Goal: Share content: Share content

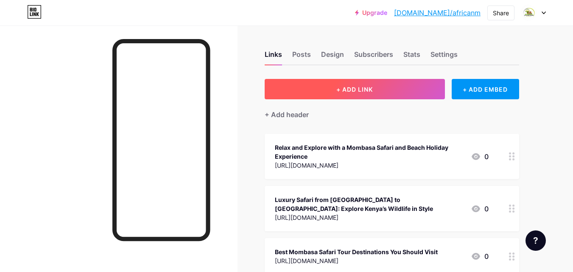
click at [338, 91] on span "+ ADD LINK" at bounding box center [354, 89] width 36 height 7
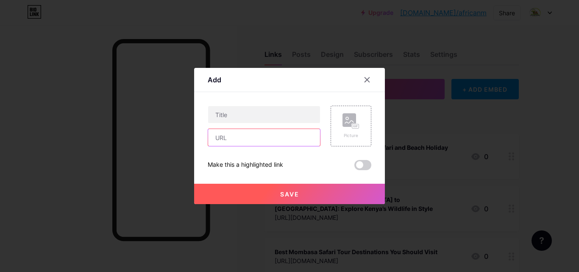
click at [218, 141] on input "text" at bounding box center [264, 137] width 112 height 17
paste input "[URL][DOMAIN_NAME]"
type input "[URL][DOMAIN_NAME]"
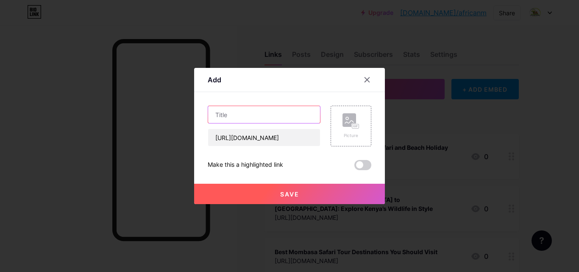
scroll to position [0, 0]
click at [234, 114] on input "text" at bounding box center [264, 114] width 112 height 17
click at [238, 108] on input "text" at bounding box center [264, 114] width 112 height 17
paste input "Safari Tours from [GEOGRAPHIC_DATA] – [GEOGRAPHIC_DATA] and Beach in One Journey"
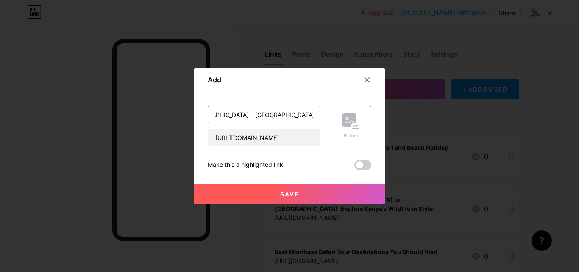
type input "Safari Tours from [GEOGRAPHIC_DATA] – [GEOGRAPHIC_DATA] and Beach in One Journey"
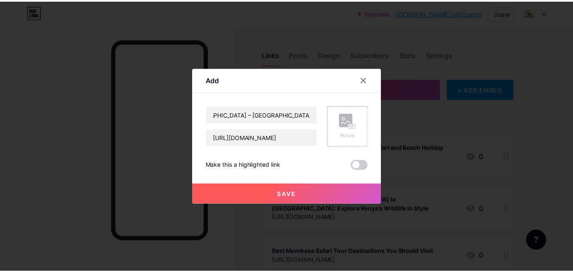
scroll to position [0, 0]
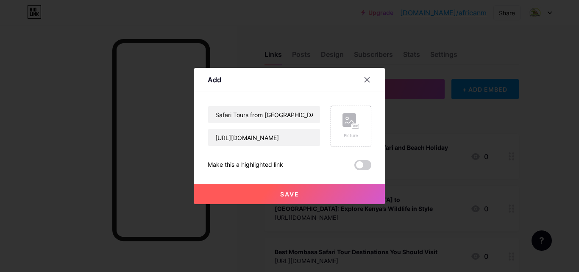
click at [290, 198] on button "Save" at bounding box center [289, 194] width 191 height 20
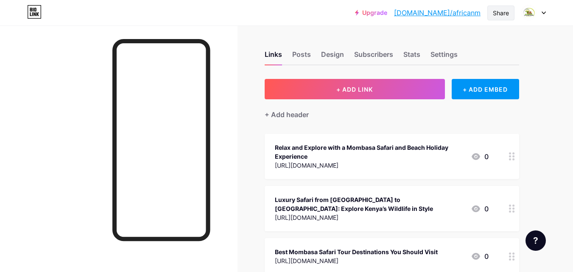
click at [504, 7] on div "Share" at bounding box center [500, 13] width 27 height 15
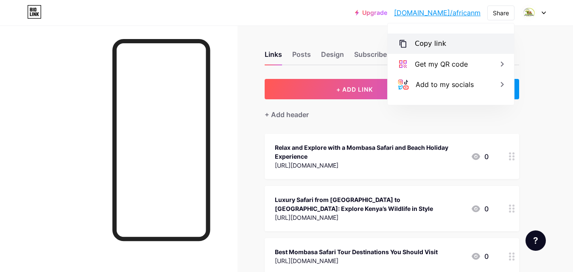
click at [421, 43] on div "Copy link" at bounding box center [430, 44] width 31 height 10
